Goal: Find specific page/section: Find specific page/section

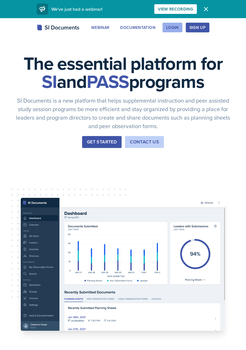
click at [167, 27] on div "Login" at bounding box center [172, 27] width 12 height 5
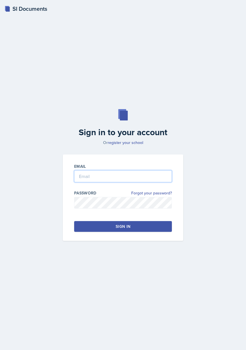
click at [159, 182] on input "email" at bounding box center [123, 176] width 98 height 12
type input "[EMAIL_ADDRESS][DOMAIN_NAME]"
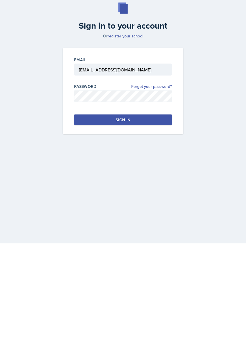
click at [158, 232] on button "Sign in" at bounding box center [123, 226] width 98 height 11
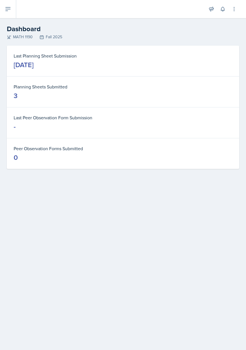
click at [10, 12] on icon at bounding box center [8, 9] width 7 height 7
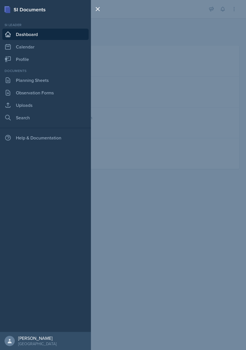
scroll to position [9, 0]
click at [14, 80] on link "Planning Sheets" at bounding box center [45, 80] width 86 height 11
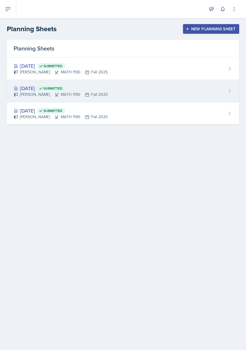
click at [31, 86] on div "[DATE] Submitted" at bounding box center [61, 88] width 94 height 8
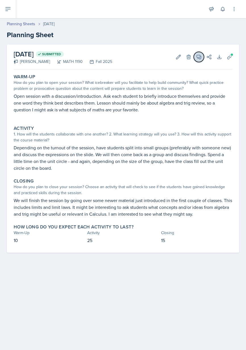
click at [199, 56] on span at bounding box center [200, 55] width 3 height 3
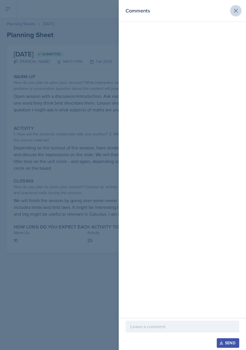
click at [236, 13] on icon at bounding box center [235, 10] width 7 height 7
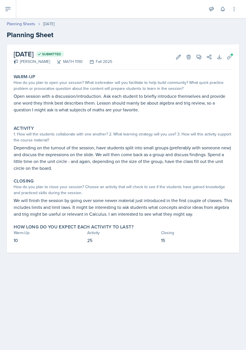
click at [11, 14] on button at bounding box center [8, 9] width 16 height 18
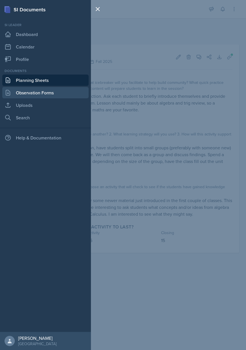
click at [63, 95] on link "Observation Forms" at bounding box center [45, 92] width 86 height 11
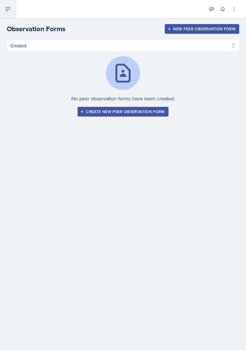
click at [10, 9] on icon at bounding box center [8, 9] width 7 height 7
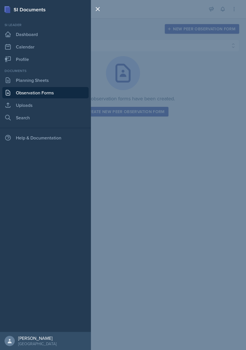
click at [60, 30] on link "Dashboard" at bounding box center [45, 34] width 86 height 11
